Goal: Task Accomplishment & Management: Complete application form

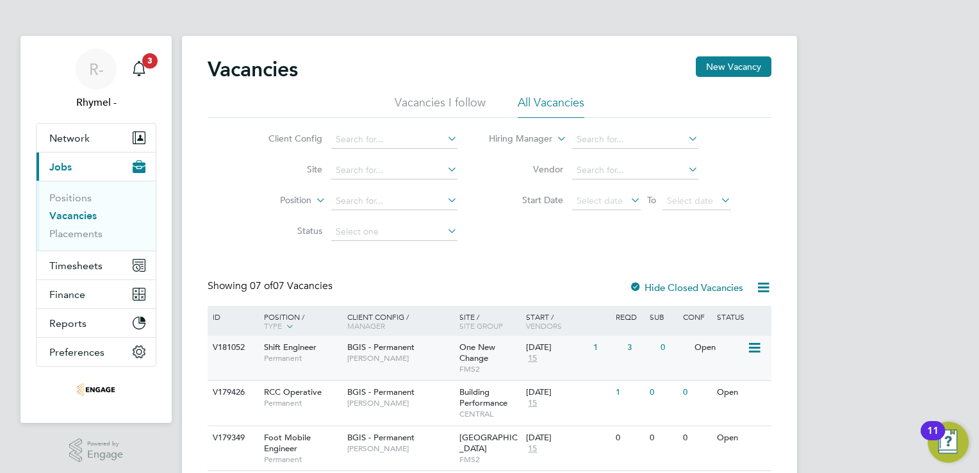
click at [270, 346] on span "Shift Engineer" at bounding box center [290, 346] width 53 height 11
click at [300, 345] on span "Shift Engineer" at bounding box center [290, 346] width 53 height 11
click at [284, 345] on span "Shift Engineer" at bounding box center [290, 346] width 53 height 11
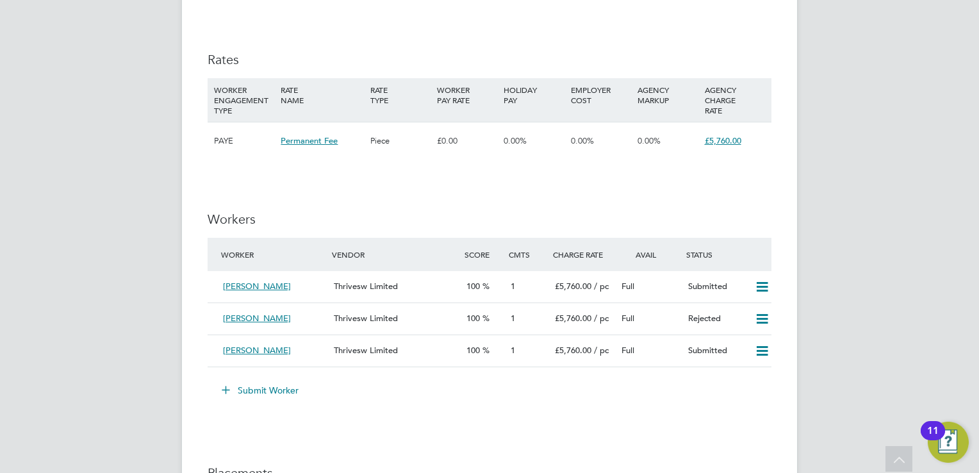
scroll to position [1511, 0]
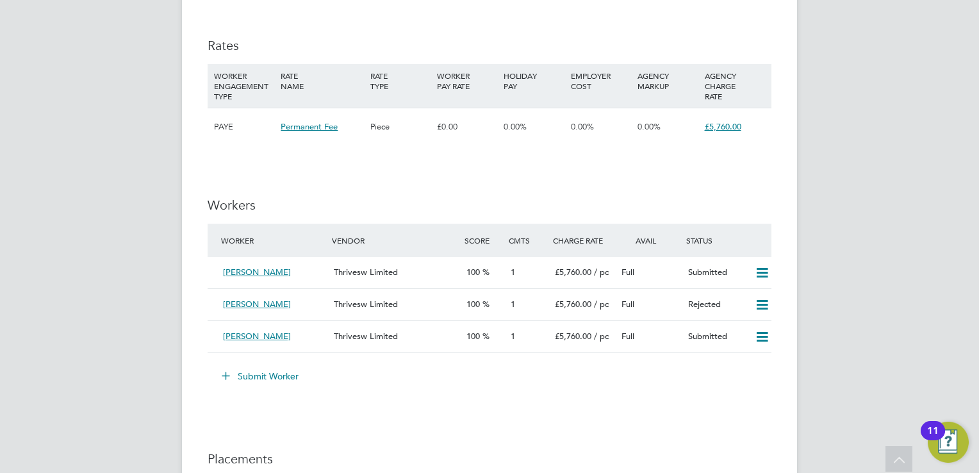
click at [266, 373] on button "Submit Worker" at bounding box center [261, 376] width 96 height 20
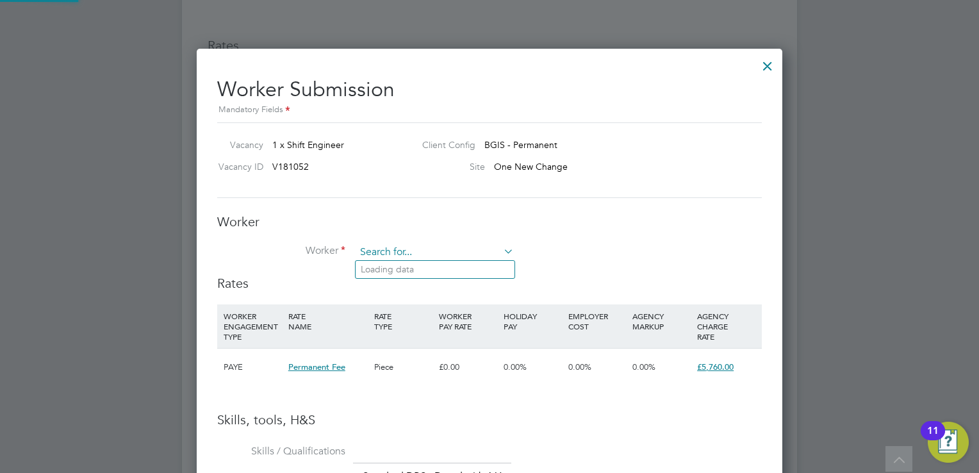
click at [398, 254] on input at bounding box center [434, 252] width 158 height 19
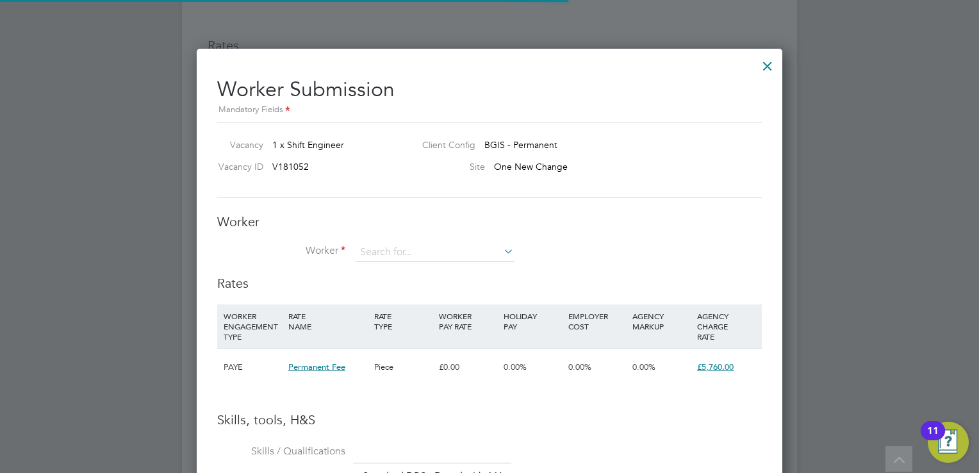
click at [448, 393] on li "+ Add new" at bounding box center [458, 391] width 207 height 17
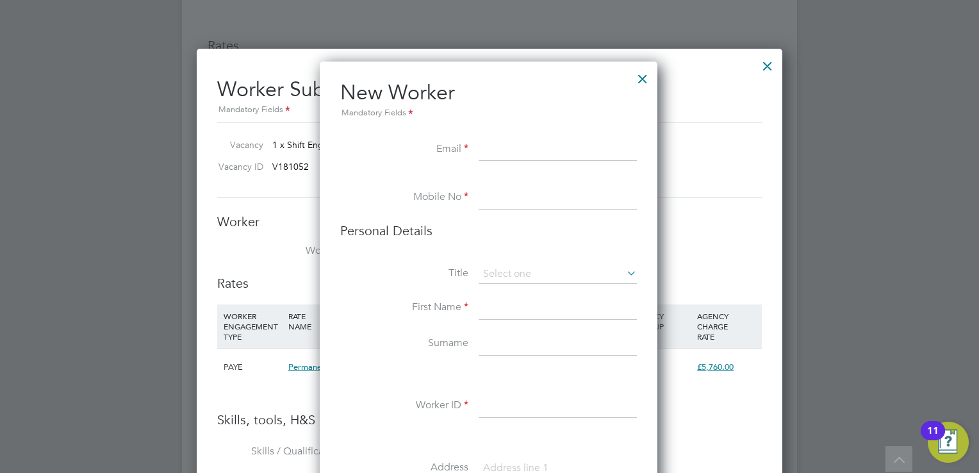
click at [489, 145] on input at bounding box center [557, 149] width 158 height 23
paste input "mahadhaji270@gmail.com"
type input "mahadhaji270@gmail.com"
click at [483, 185] on li at bounding box center [488, 180] width 297 height 13
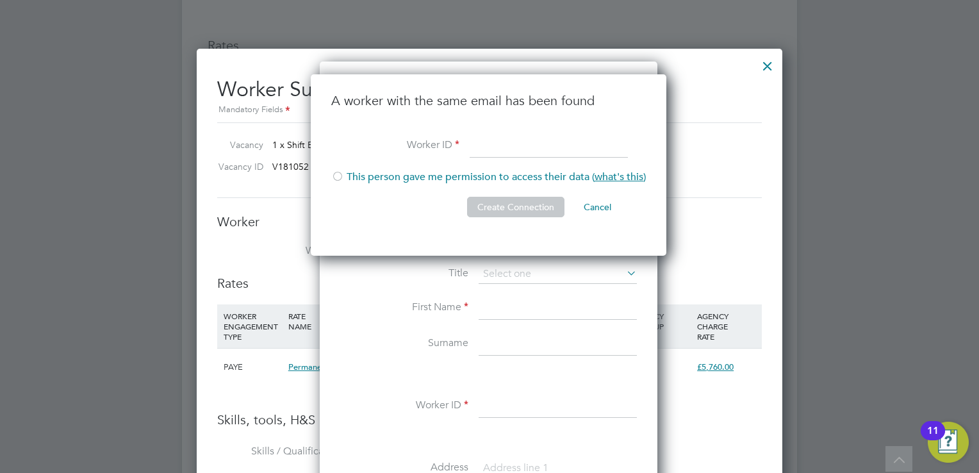
click at [717, 122] on div "Vacancy 1 x Shift Engineer Client Config BGIS - Permanent Vacancy ID V181052 Si…" at bounding box center [489, 160] width 544 height 76
click at [598, 207] on button "Cancel" at bounding box center [597, 207] width 48 height 20
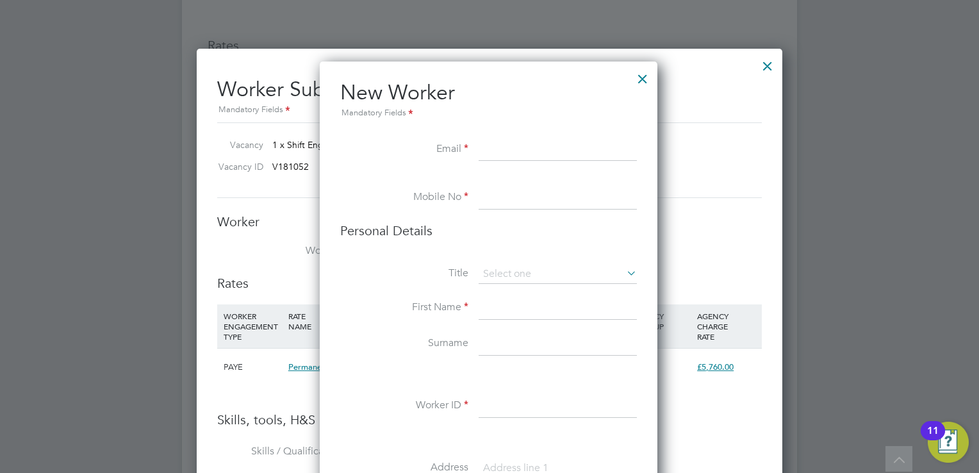
click at [640, 78] on div at bounding box center [642, 75] width 23 height 23
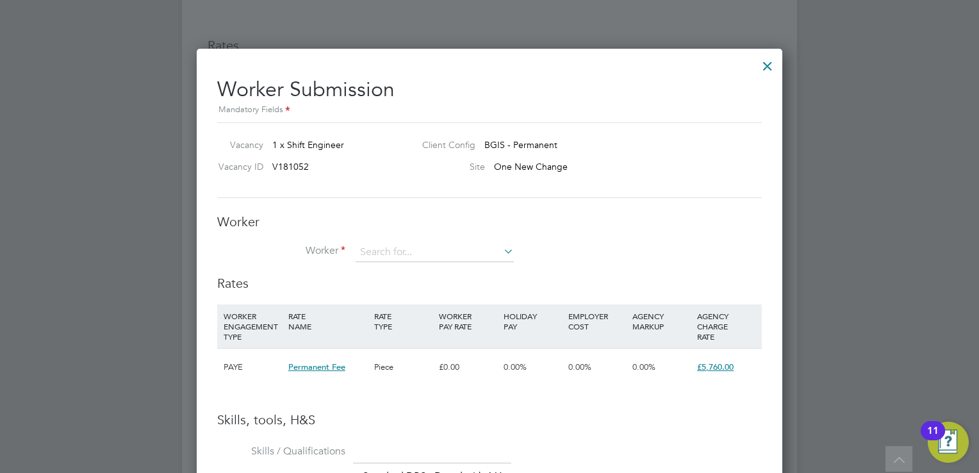
click at [913, 329] on div at bounding box center [489, 236] width 979 height 473
click at [767, 71] on div at bounding box center [767, 62] width 23 height 23
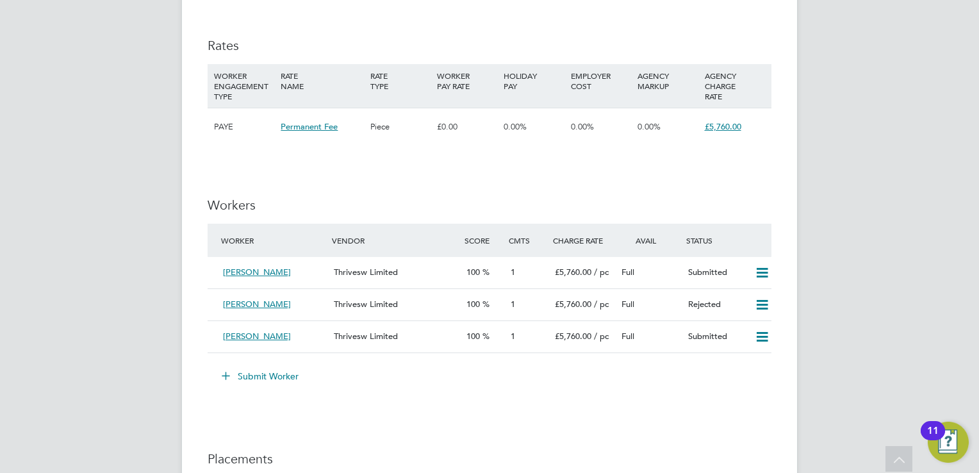
click at [259, 378] on button "Submit Worker" at bounding box center [261, 376] width 96 height 20
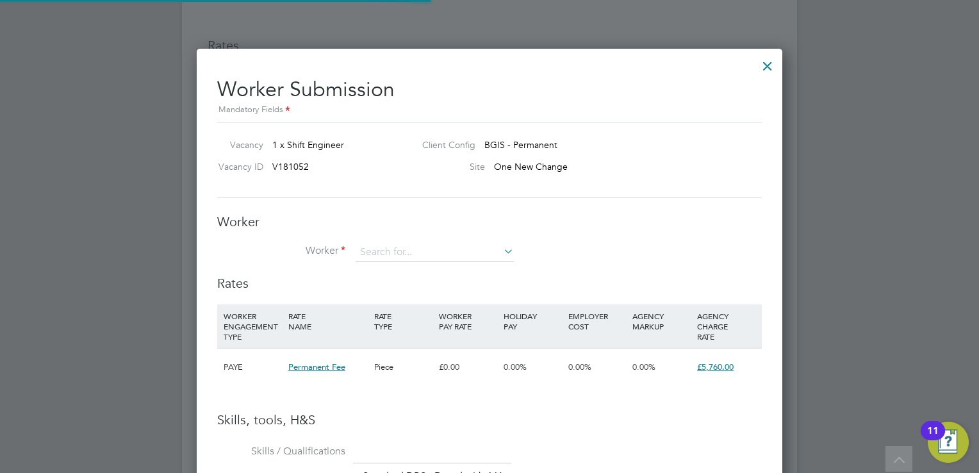
scroll to position [903, 586]
click at [418, 257] on input at bounding box center [434, 252] width 158 height 19
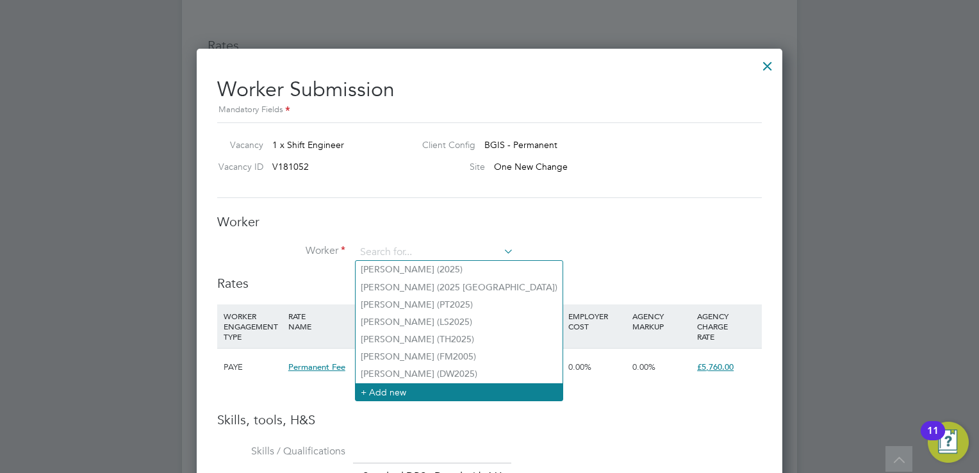
click at [382, 393] on li "+ Add new" at bounding box center [458, 391] width 207 height 17
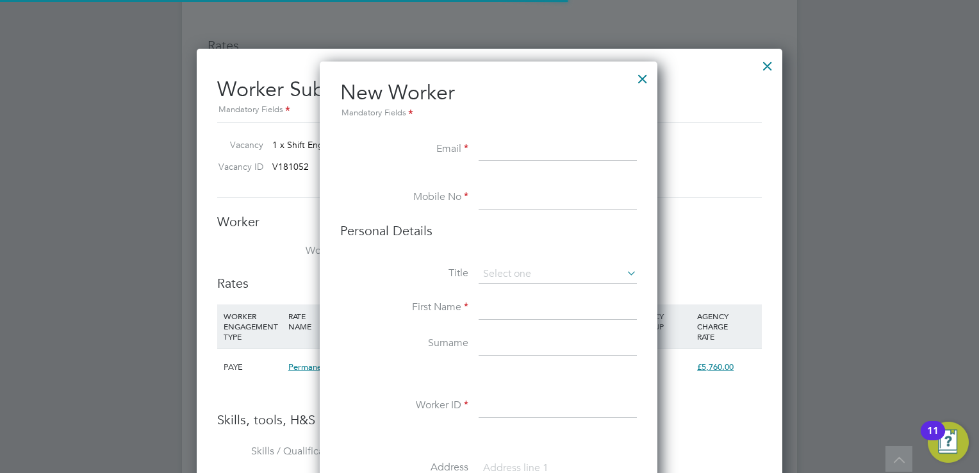
scroll to position [1078, 339]
paste input "leon_hendricks@hotmail.co.uk"
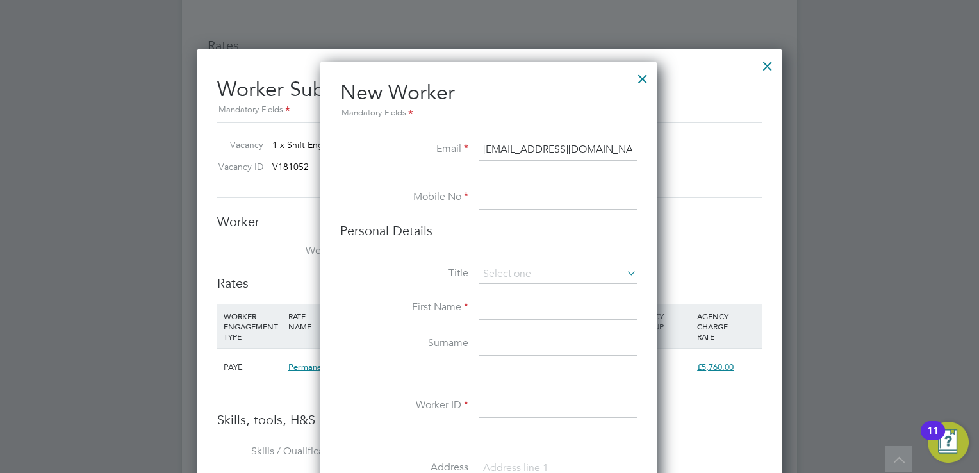
type input "leon_hendricks@hotmail.co.uk"
click at [516, 206] on input at bounding box center [557, 197] width 158 height 23
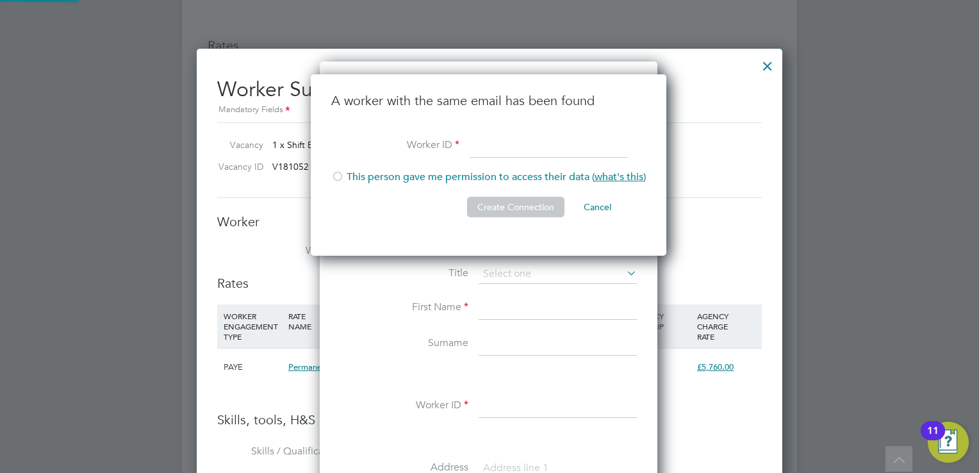
scroll to position [182, 357]
click at [840, 190] on div at bounding box center [489, 236] width 979 height 473
click at [601, 205] on button "Cancel" at bounding box center [597, 207] width 48 height 20
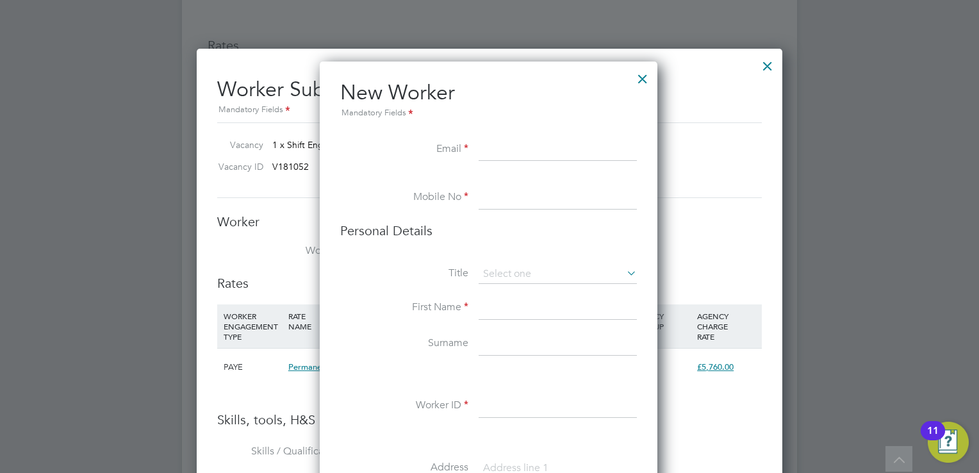
click at [645, 79] on div at bounding box center [642, 75] width 23 height 23
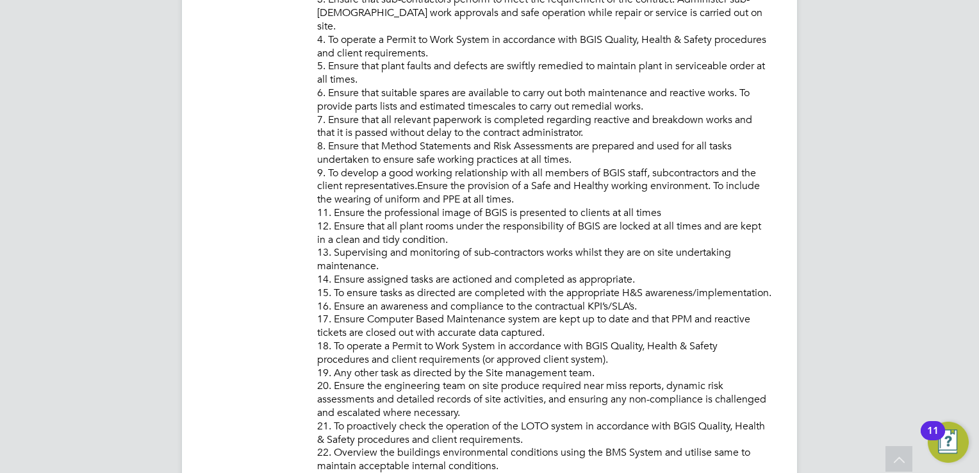
scroll to position [402, 0]
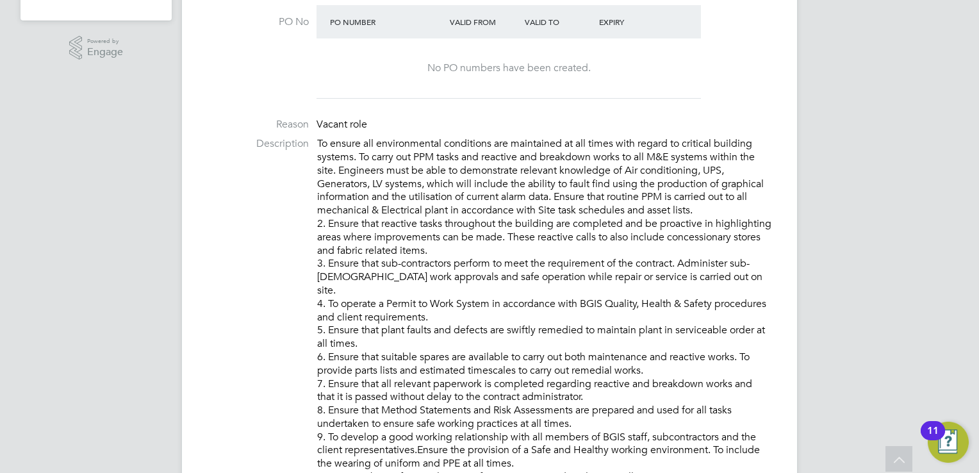
click at [744, 264] on p "To ensure all environmental conditions are maintained at all times with regard …" at bounding box center [544, 436] width 454 height 599
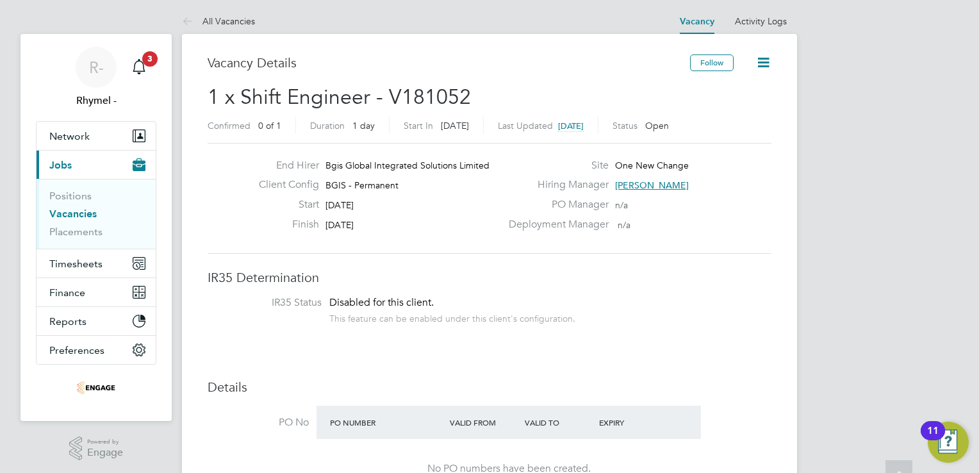
scroll to position [0, 0]
click at [129, 77] on div "Main navigation" at bounding box center [139, 69] width 26 height 26
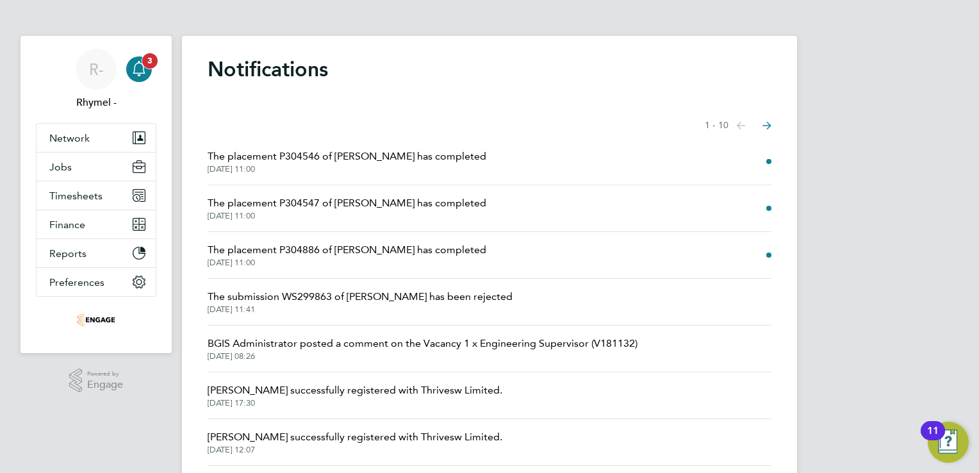
click at [140, 65] on icon "Main navigation" at bounding box center [138, 68] width 15 height 15
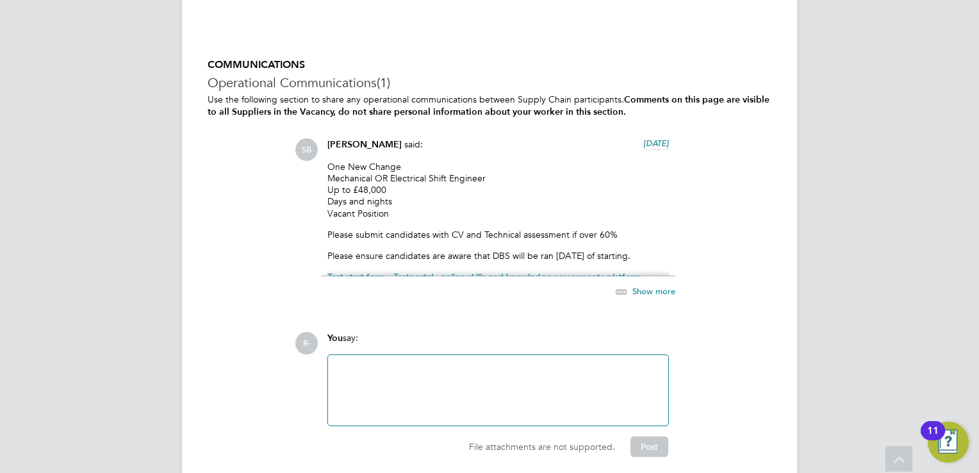
scroll to position [2101, 0]
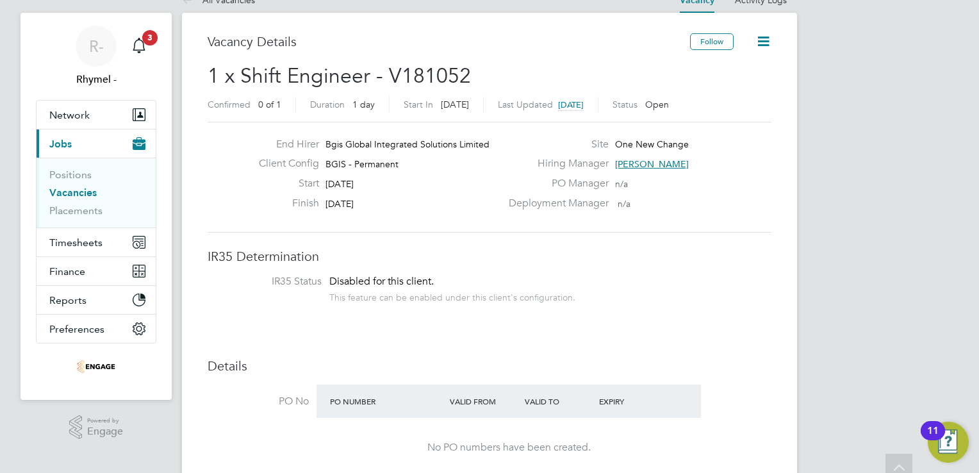
scroll to position [0, 0]
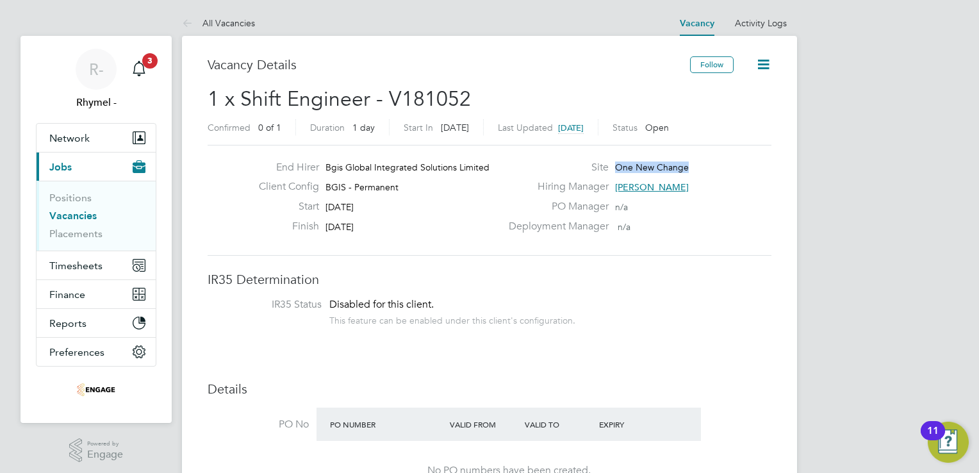
drag, startPoint x: 693, startPoint y: 171, endPoint x: 615, endPoint y: 163, distance: 77.9
click at [615, 163] on div "Site One New Change" at bounding box center [638, 171] width 275 height 20
drag, startPoint x: 615, startPoint y: 163, endPoint x: 622, endPoint y: 166, distance: 7.7
copy span "One New Change"
